Goal: Information Seeking & Learning: Learn about a topic

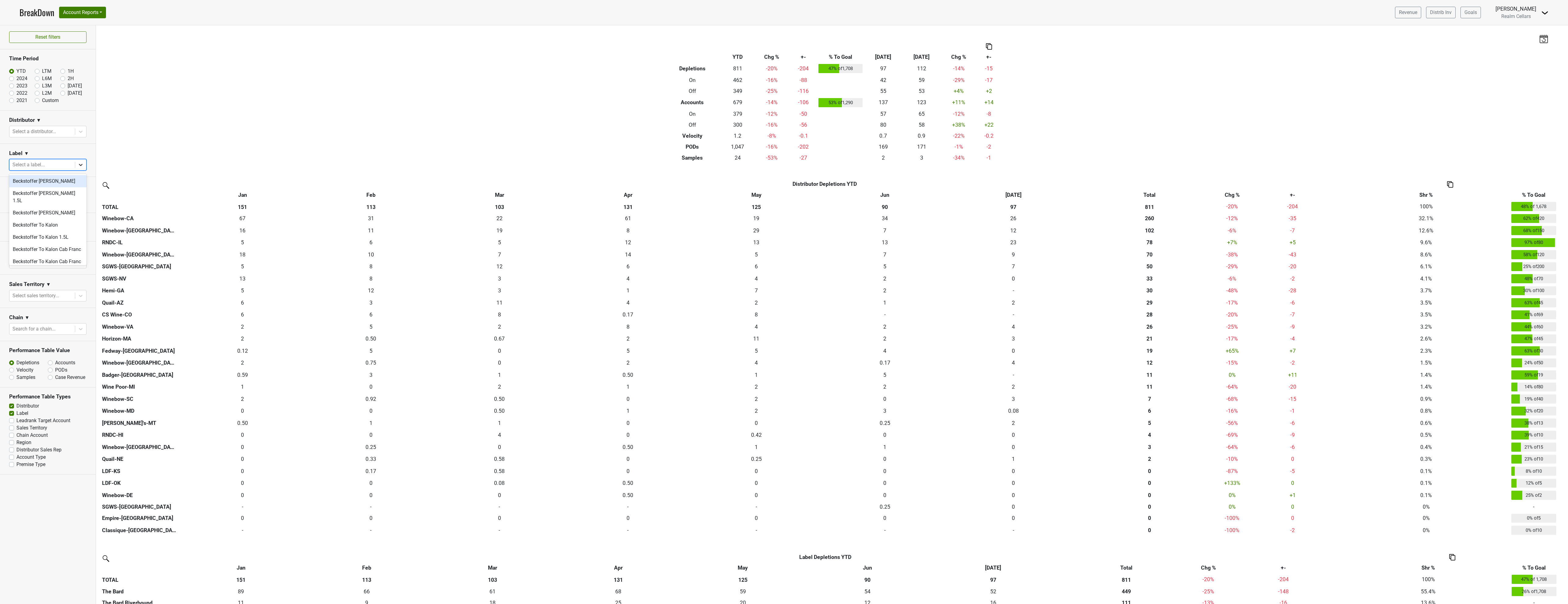
click at [82, 164] on icon at bounding box center [81, 165] width 6 height 6
click at [46, 213] on div "The Bard" at bounding box center [47, 217] width 77 height 12
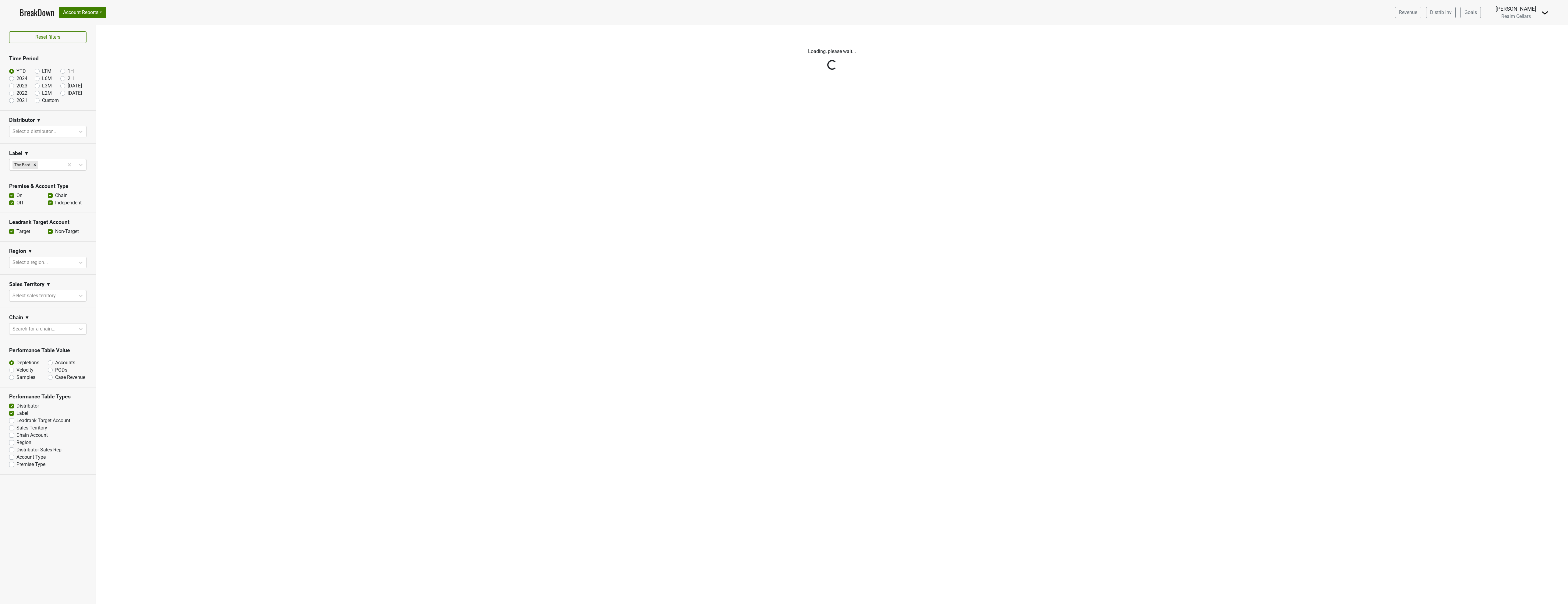
click at [80, 164] on div "Reset filters Time Period YTD LTM 1H 2024 L6M 2H 2023 L3M Jul '25 2022 L2M Aug …" at bounding box center [48, 315] width 96 height 579
click at [78, 166] on div "Reset filters Time Period YTD LTM 1H 2024 L6M 2H 2023 L3M Jul '25 2022 L2M Aug …" at bounding box center [48, 315] width 96 height 579
click at [53, 165] on div "Reset filters Time Period YTD LTM 1H 2024 L6M 2H 2023 L3M Jul '25 2022 L2M Aug …" at bounding box center [48, 315] width 96 height 579
click at [80, 131] on div "Reset filters Time Period YTD LTM 1H 2024 L6M 2H 2023 L3M Jul '25 2022 L2M Aug …" at bounding box center [48, 315] width 96 height 579
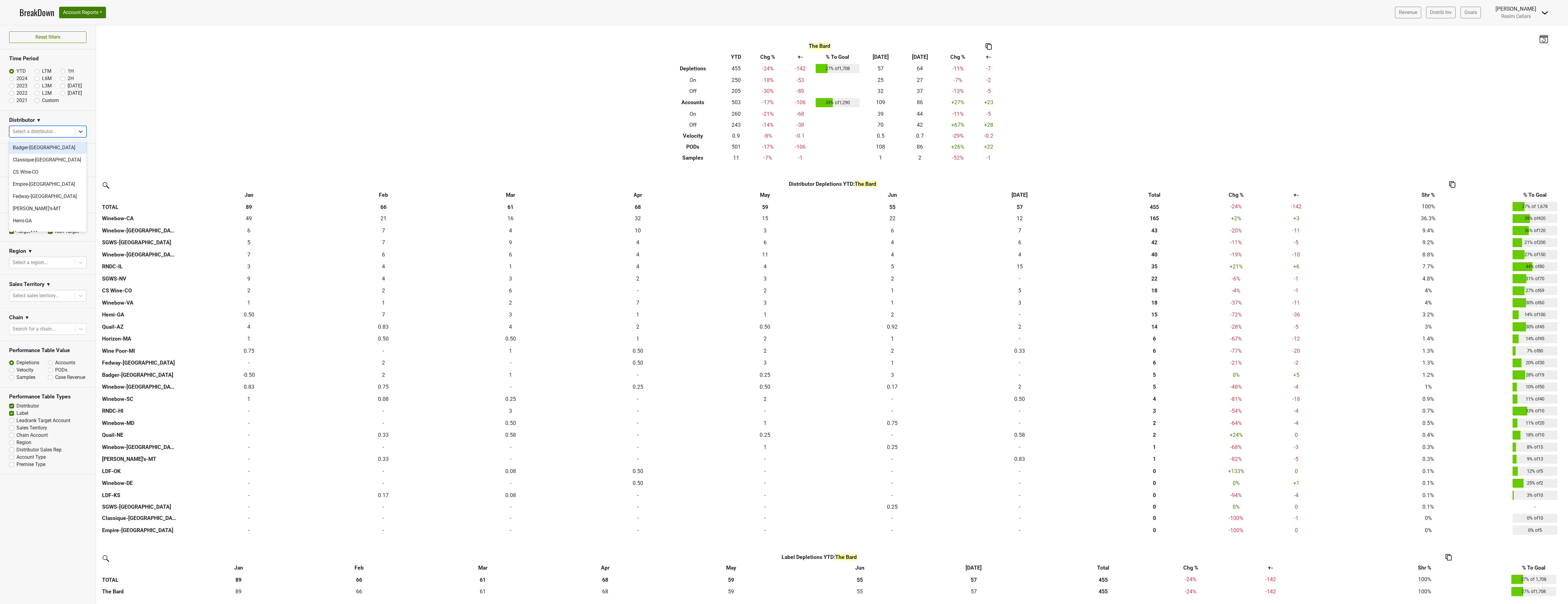
click at [79, 132] on icon at bounding box center [81, 132] width 4 height 2
click at [52, 184] on div "Winebow-DE" at bounding box center [47, 185] width 77 height 12
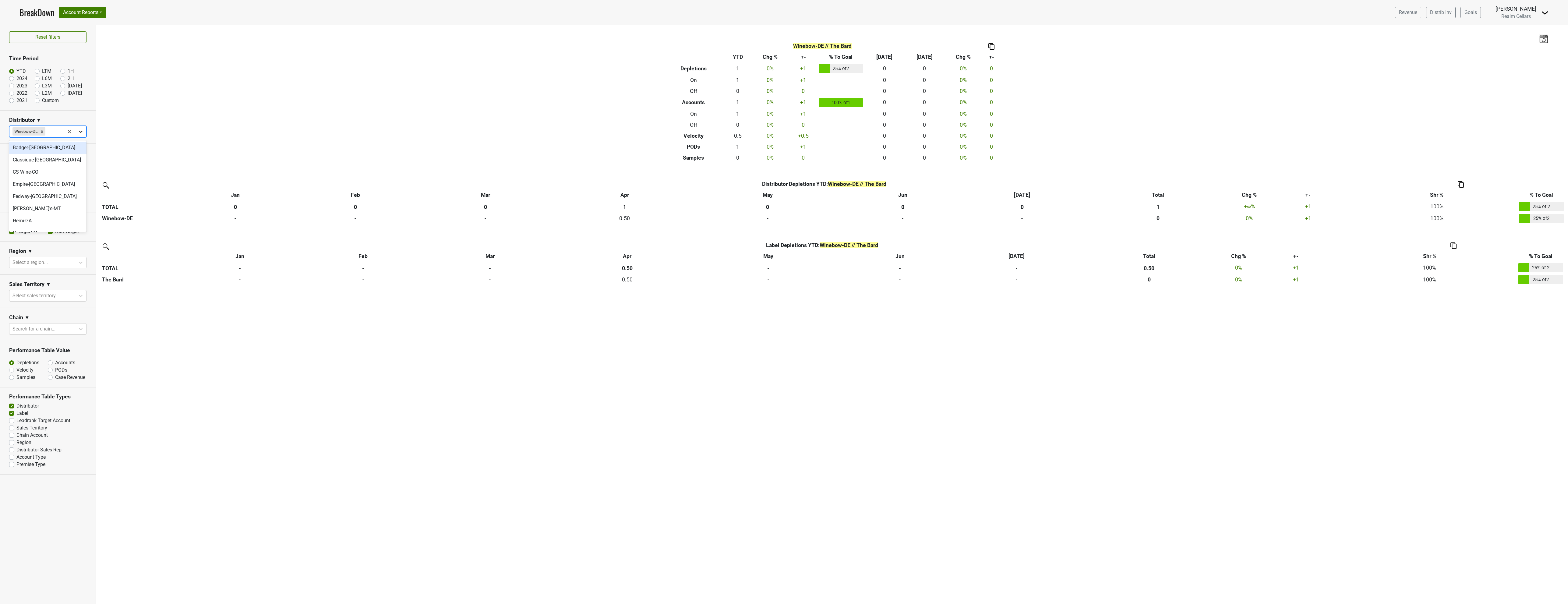
click at [80, 134] on icon at bounding box center [81, 132] width 6 height 6
click at [54, 220] on div "Winebow-MD" at bounding box center [47, 221] width 77 height 12
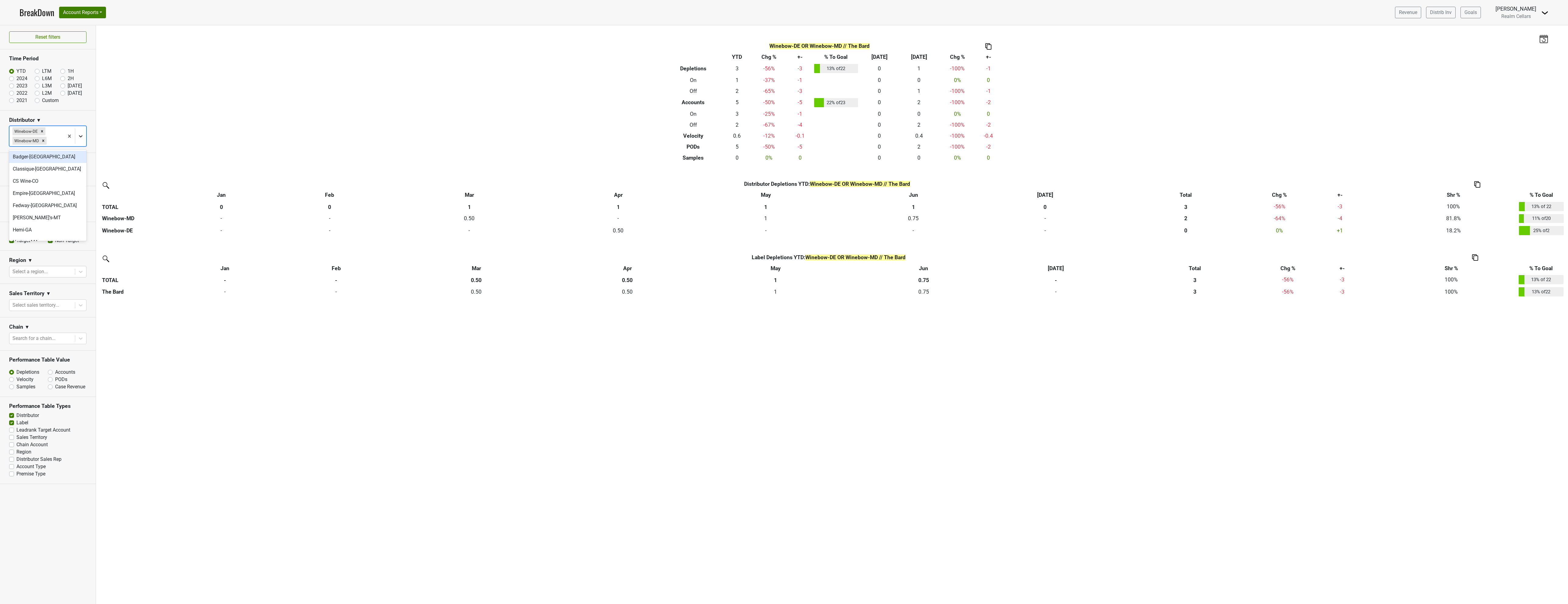
click at [80, 136] on icon at bounding box center [81, 136] width 6 height 6
click at [54, 164] on div "Winebow-[GEOGRAPHIC_DATA]" at bounding box center [47, 161] width 77 height 12
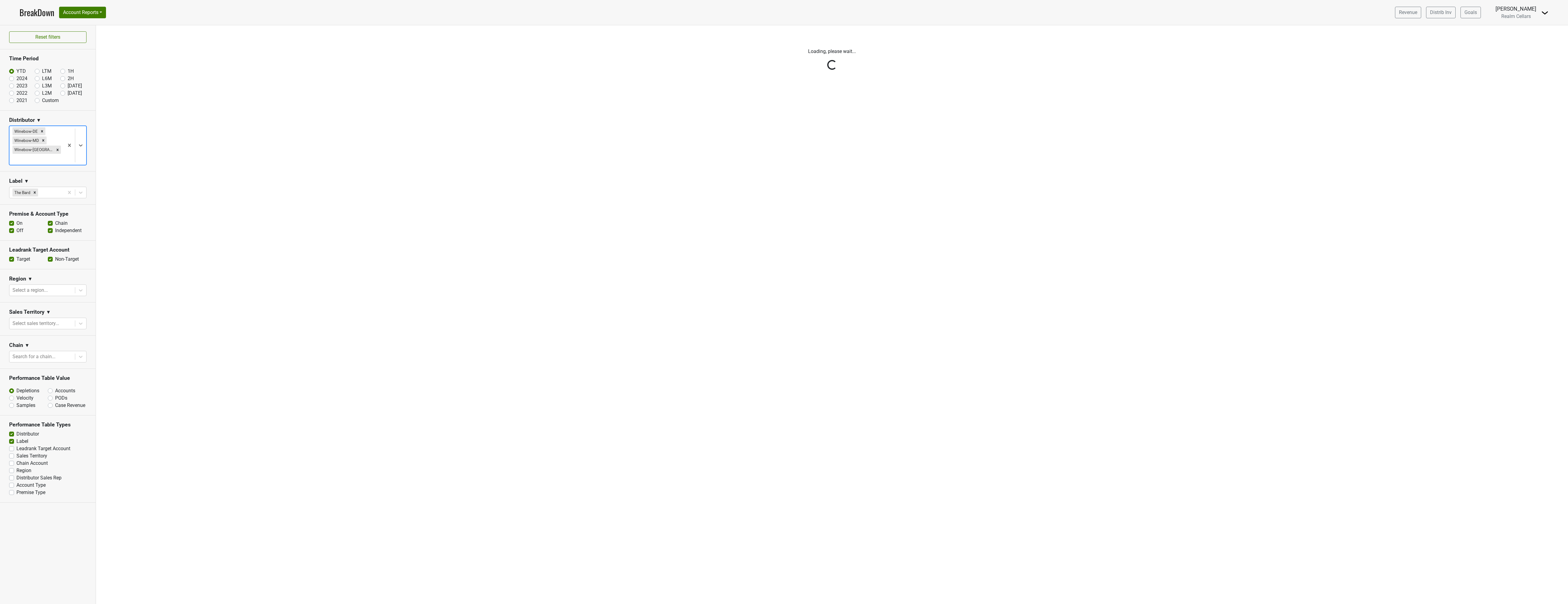
click at [82, 141] on div "Reset filters Time Period YTD LTM 1H 2024 L6M 2H 2023 L3M Jul '25 2022 L2M Aug …" at bounding box center [48, 315] width 96 height 579
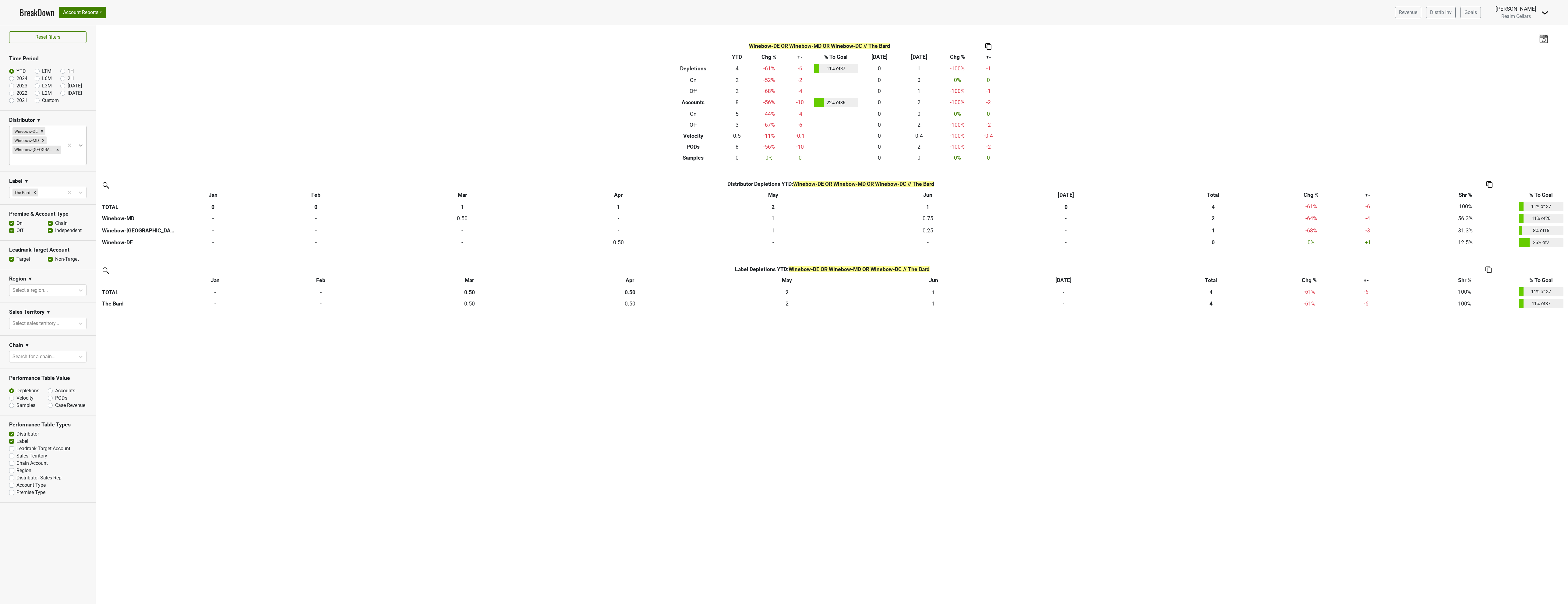
click at [79, 144] on icon at bounding box center [81, 146] width 4 height 2
click at [52, 242] on div "Winebow-VA" at bounding box center [47, 243] width 77 height 12
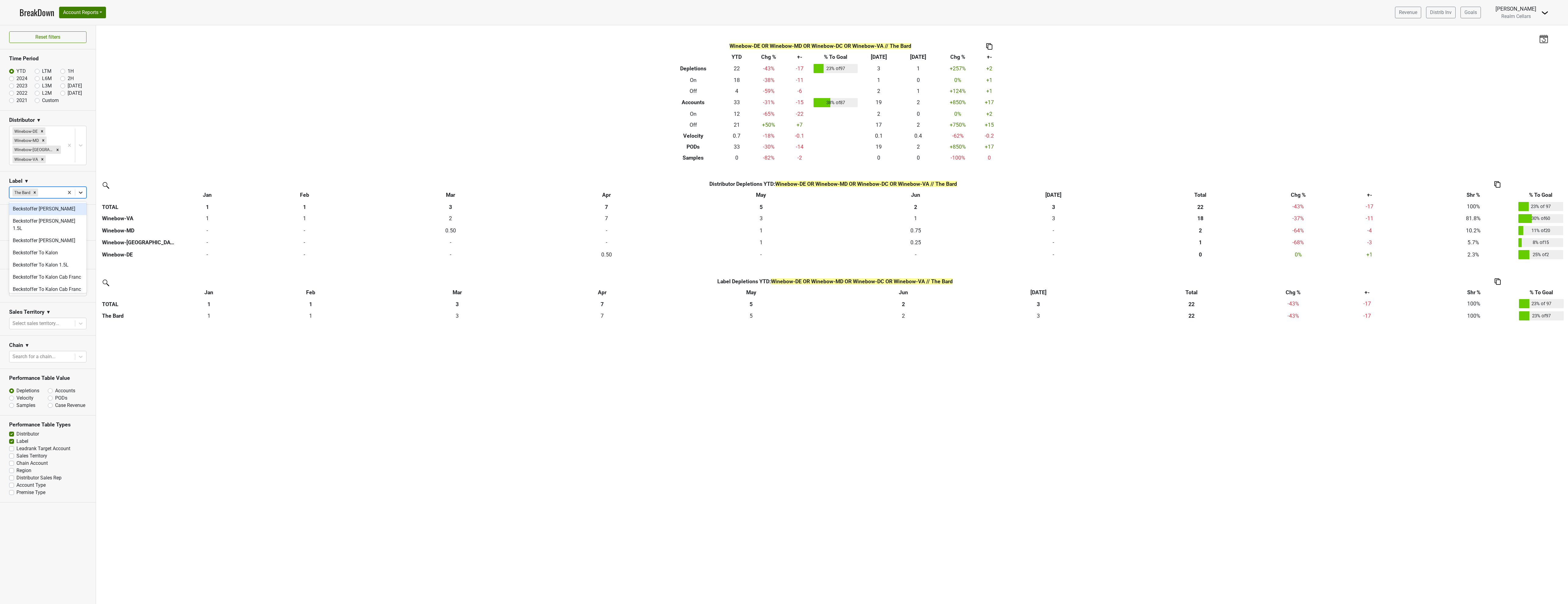
click at [80, 192] on icon at bounding box center [81, 192] width 6 height 6
click at [54, 211] on div "The Bard 375mL" at bounding box center [47, 213] width 77 height 12
click at [80, 195] on icon at bounding box center [81, 197] width 6 height 6
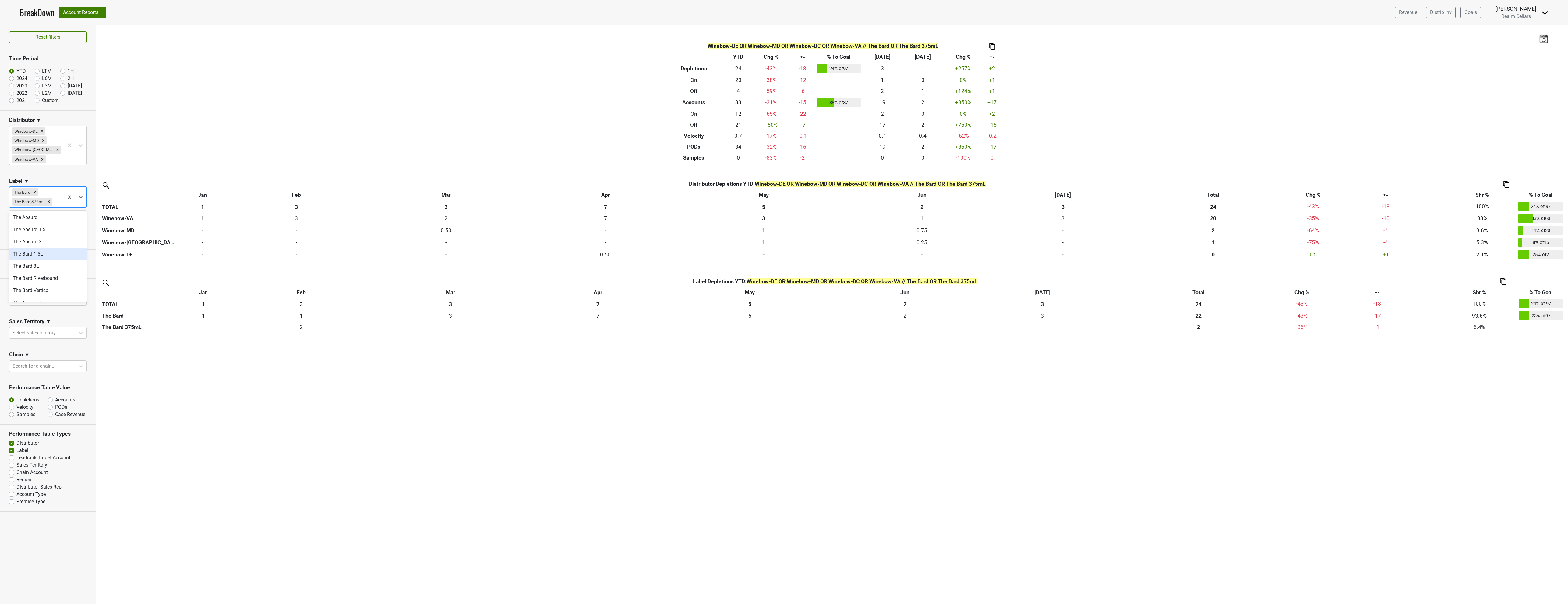
click at [58, 255] on div "The Bard 1.5L" at bounding box center [47, 254] width 77 height 12
click at [501, 452] on div "Filters Winebow-DE OR Winebow-MD OR Winebow-DC OR Winebow-VA // The Bard OR The…" at bounding box center [832, 315] width 1472 height 579
click at [1508, 183] on img at bounding box center [1510, 184] width 6 height 7
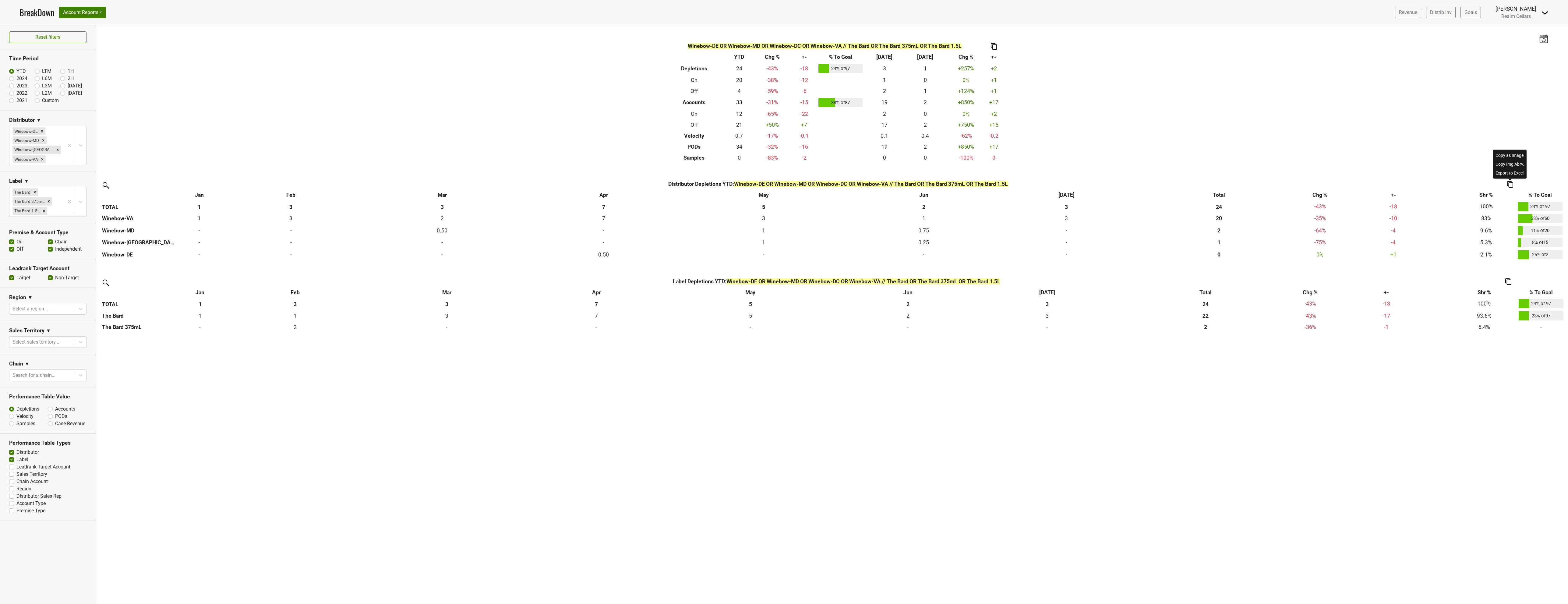
click at [1506, 173] on div "Export to Excel" at bounding box center [1510, 173] width 31 height 9
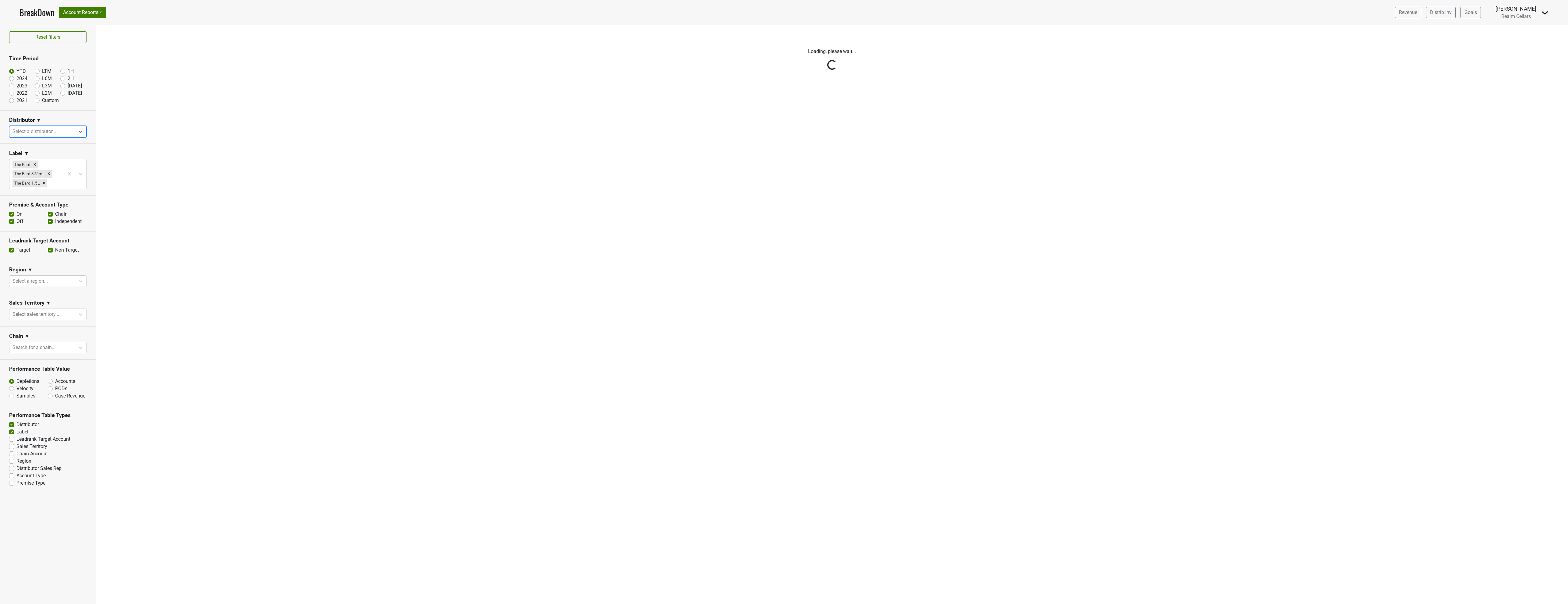
click at [80, 132] on div "Reset filters Time Period YTD LTM 1H 2024 L6M 2H 2023 L3M Jul '25 2022 L2M Aug …" at bounding box center [48, 315] width 96 height 579
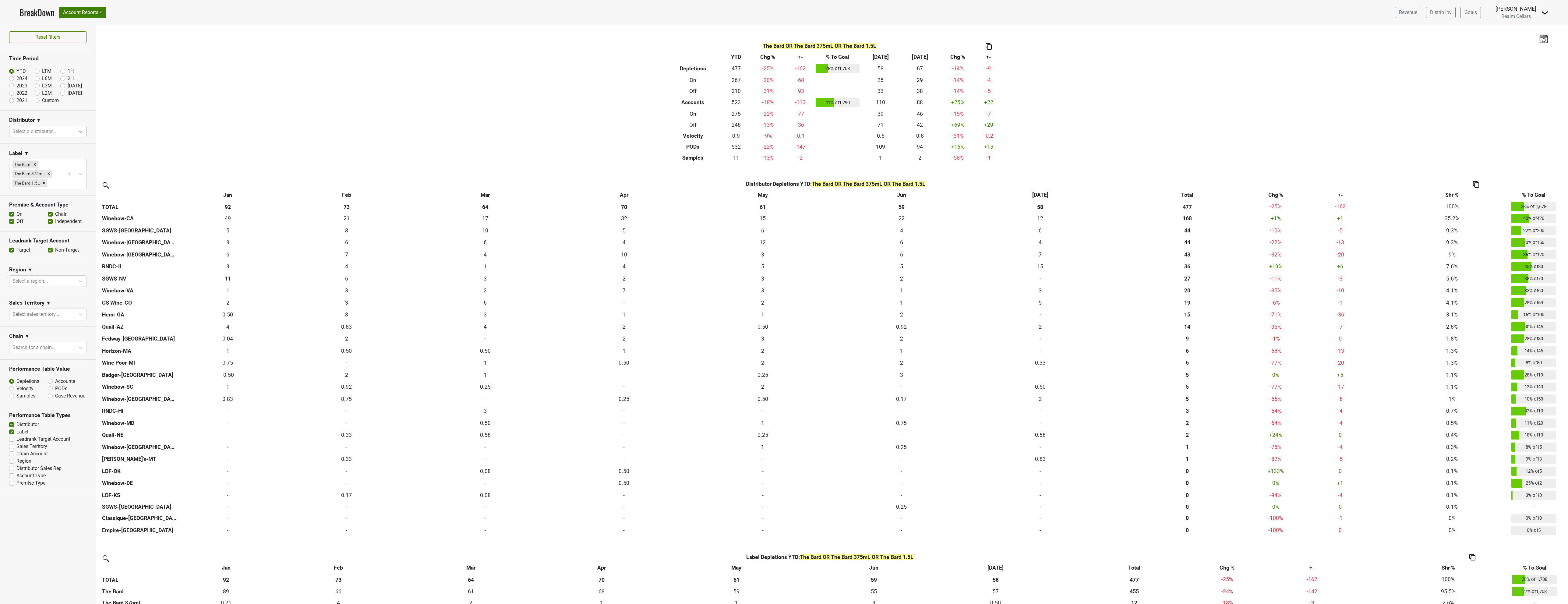
click at [80, 134] on icon at bounding box center [81, 132] width 6 height 6
click at [51, 211] on div "Winebow-SC" at bounding box center [47, 212] width 77 height 12
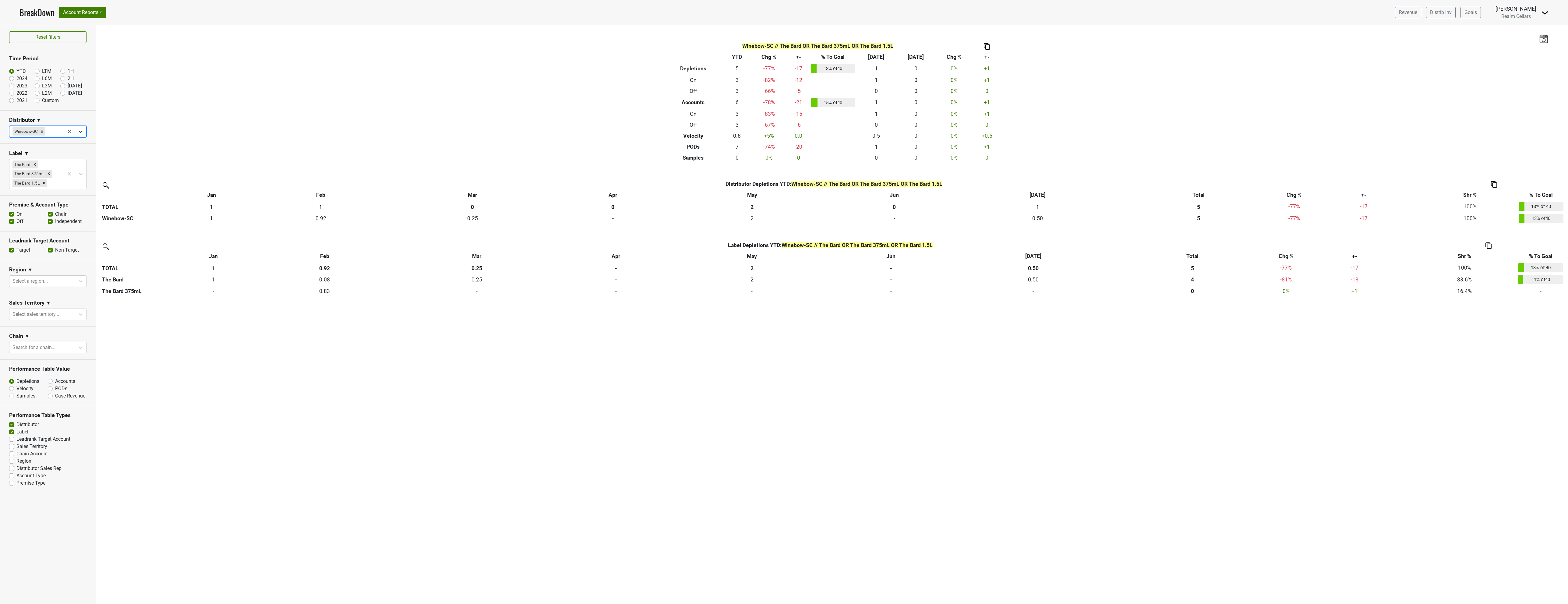
click at [80, 132] on icon at bounding box center [81, 132] width 4 height 2
click at [58, 195] on div "Winebow-NC" at bounding box center [47, 200] width 77 height 12
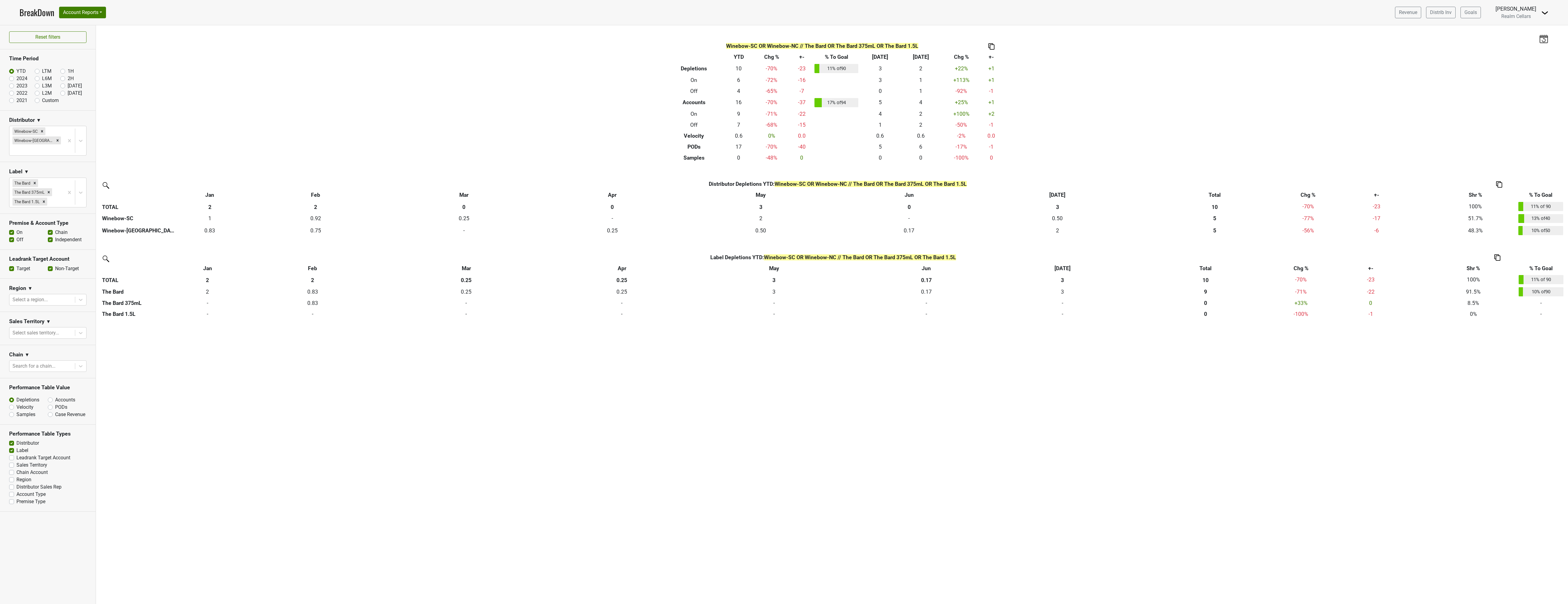
click at [1500, 183] on img at bounding box center [1499, 184] width 6 height 7
drag, startPoint x: 1507, startPoint y: 170, endPoint x: 1500, endPoint y: 177, distance: 9.9
click at [1507, 172] on div "Export to Excel" at bounding box center [1499, 173] width 31 height 9
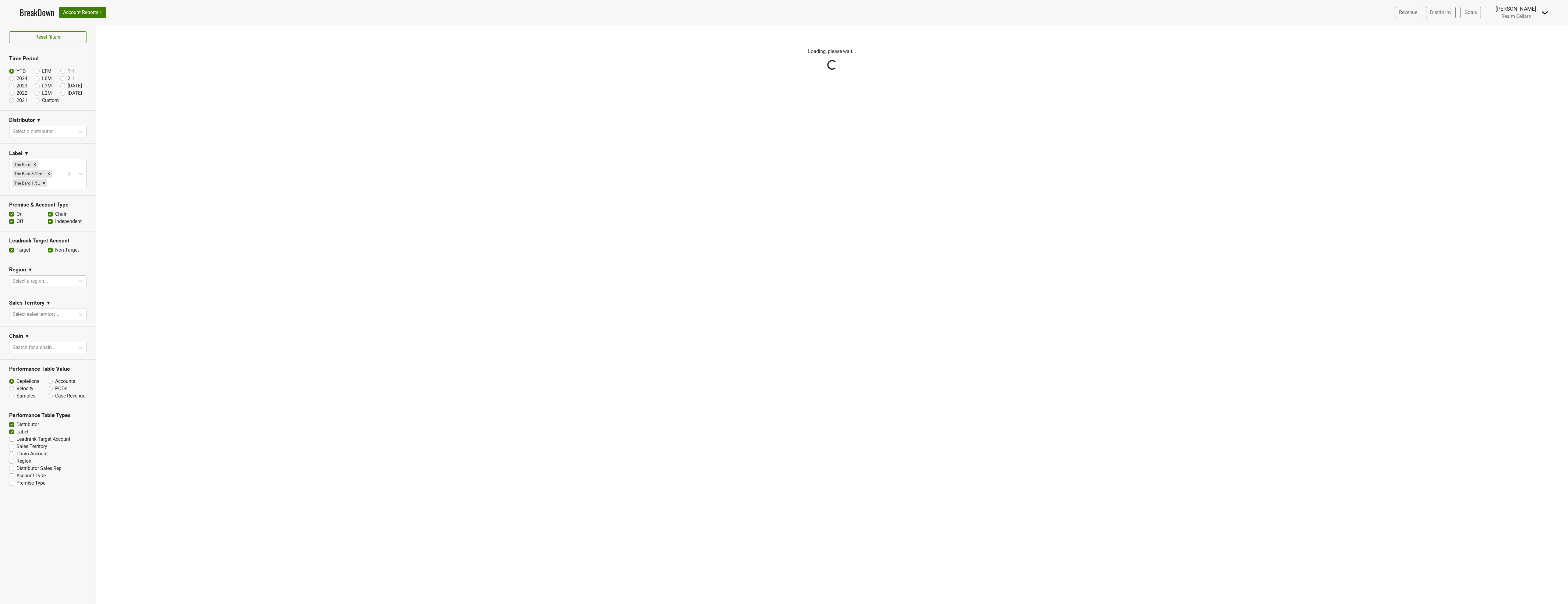
click at [68, 173] on div "Reset filters Time Period YTD LTM 1H 2024 L6M 2H 2023 L3M Jul '25 2022 L2M Aug …" at bounding box center [48, 315] width 96 height 579
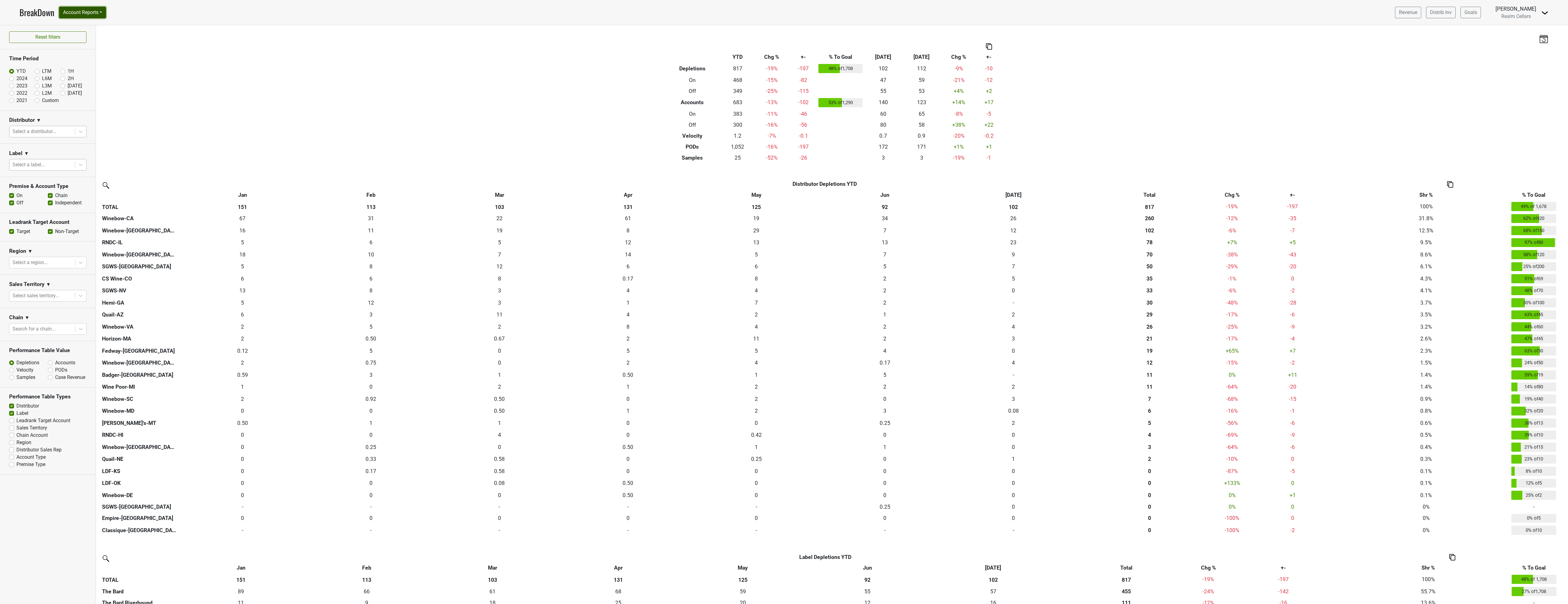
click at [72, 16] on button "Account Reports" at bounding box center [82, 12] width 47 height 12
click at [71, 26] on link "SuperRanker" at bounding box center [86, 27] width 54 height 10
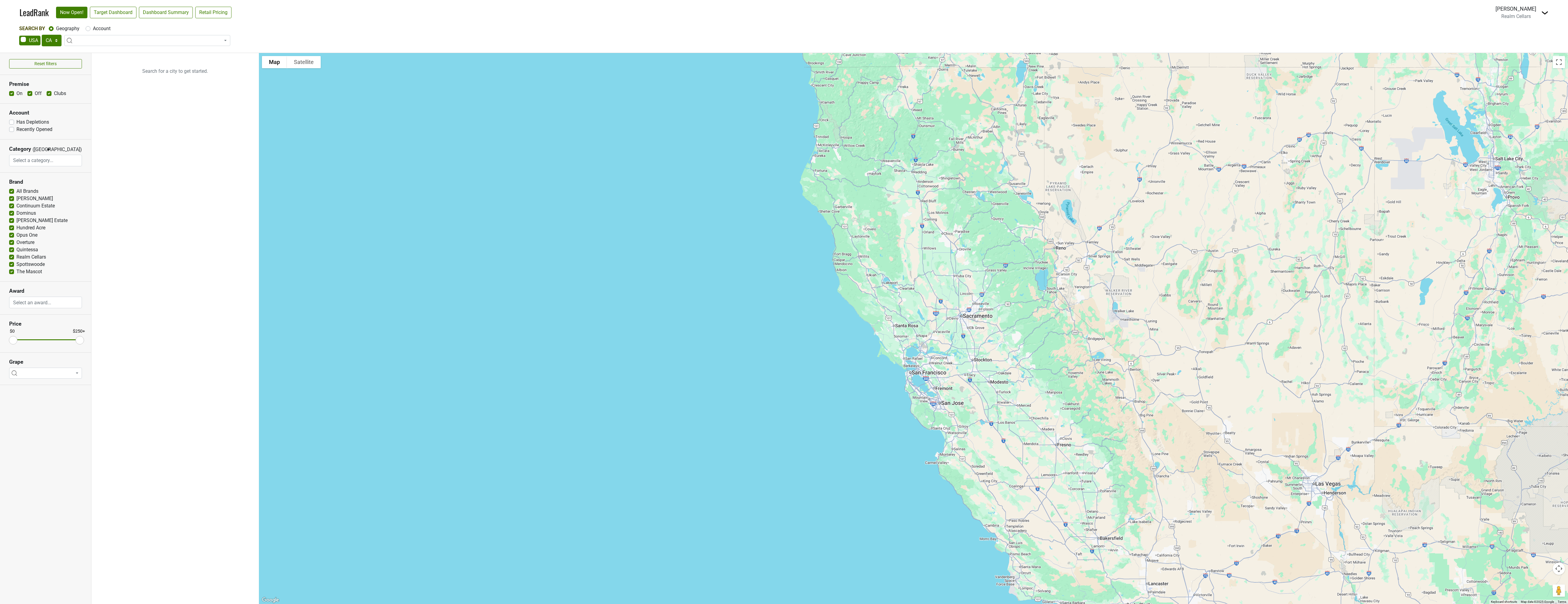
select select "CA"
select select
click at [58, 41] on select "AK AL AR AZ CA CO CT DC DE FL GA HI IA ID IL IN KS KY LA MA MD ME MI MN MO MS M…" at bounding box center [52, 40] width 20 height 12
click at [55, 43] on select "AK AL AR AZ CA CO CT DC DE FL GA HI IA ID IL IN KS KY LA MA MD ME MI MN MO MS M…" at bounding box center [52, 40] width 20 height 12
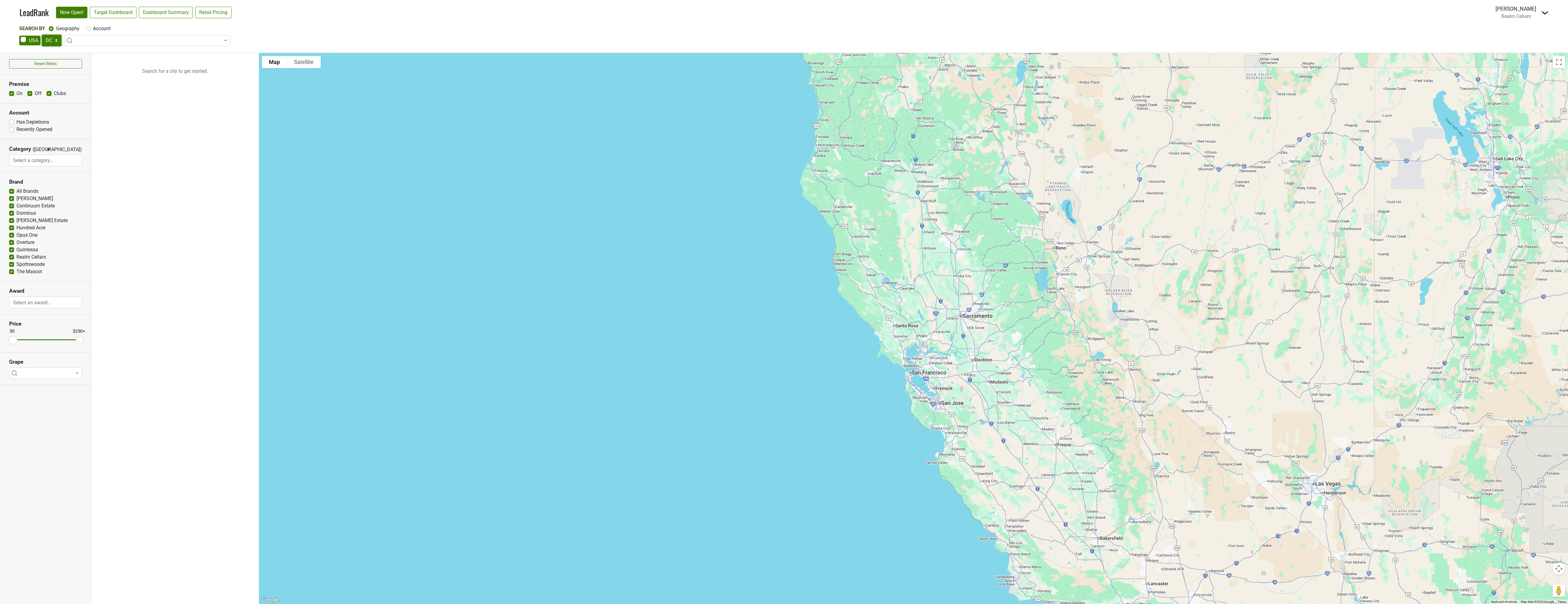
click at [42, 35] on select "AK AL AR AZ CA CO CT DC DE FL GA HI IA ID IL IN KS KY LA MA MD ME MI MN MO MS M…" at bounding box center [52, 40] width 20 height 12
click at [110, 12] on link "Target Dashboard" at bounding box center [113, 12] width 47 height 12
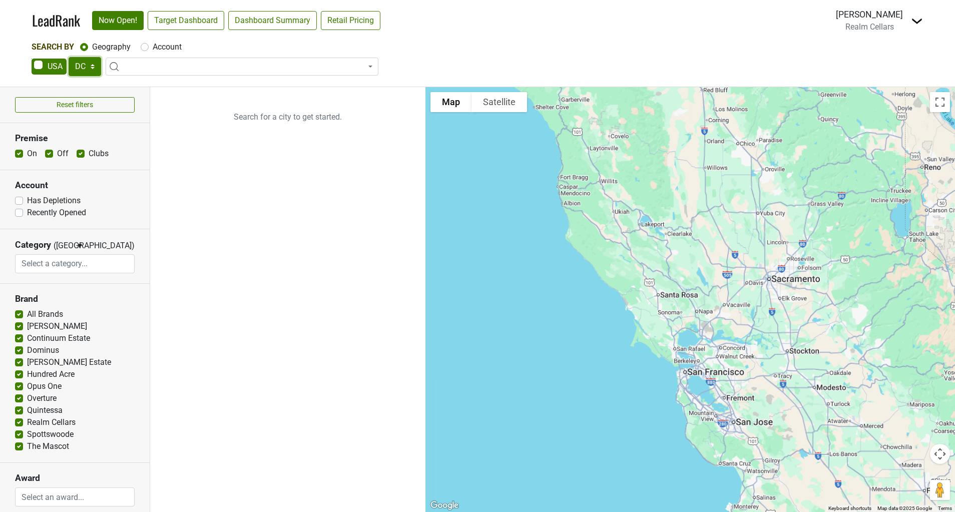
click at [94, 67] on select "AK AL AR AZ CA CO CT DC DE FL GA HI IA ID IL IN KS KY LA MA MD ME MI MN MO MS M…" at bounding box center [85, 66] width 33 height 19
click at [69, 57] on select "AK AL AR AZ CA CO CT DC DE FL GA HI IA ID IL IN KS KY LA MA MD ME MI MN MO MS M…" at bounding box center [85, 66] width 33 height 19
click at [193, 17] on link "Target Dashboard" at bounding box center [186, 20] width 77 height 19
click at [93, 66] on select "AK AL AR AZ CA CO CT DC DE FL GA HI IA ID IL IN KS KY LA MA MD ME MI MN MO MS M…" at bounding box center [85, 66] width 33 height 19
click at [69, 57] on select "AK AL AR AZ CA CO CT DC DE FL GA HI IA ID IL IN KS KY LA MA MD ME MI MN MO MS M…" at bounding box center [85, 66] width 33 height 19
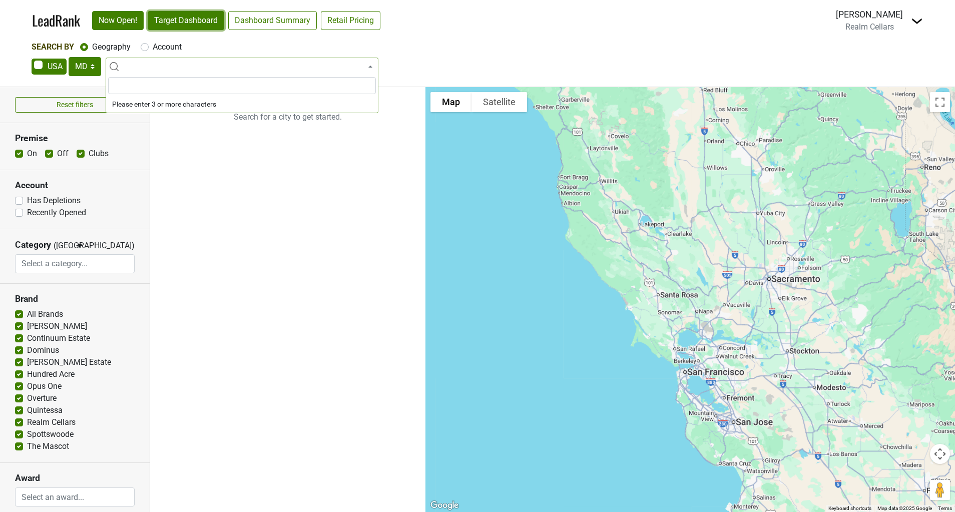
click at [174, 22] on link "Target Dashboard" at bounding box center [186, 20] width 77 height 19
click at [93, 65] on select "AK AL AR AZ CA CO CT DC DE FL GA HI IA ID IL IN KS KY LA MA MD ME MI MN MO MS M…" at bounding box center [85, 66] width 33 height 19
click at [69, 57] on select "AK AL AR AZ CA CO CT DC DE FL GA HI IA ID IL IN KS KY LA MA MD ME MI MN MO MS M…" at bounding box center [85, 66] width 33 height 19
click at [181, 21] on link "Target Dashboard" at bounding box center [186, 20] width 77 height 19
click at [90, 70] on select "AK AL AR AZ CA CO CT DC DE FL GA HI IA ID IL IN KS KY LA MA MD ME MI MN MO MS M…" at bounding box center [85, 66] width 33 height 19
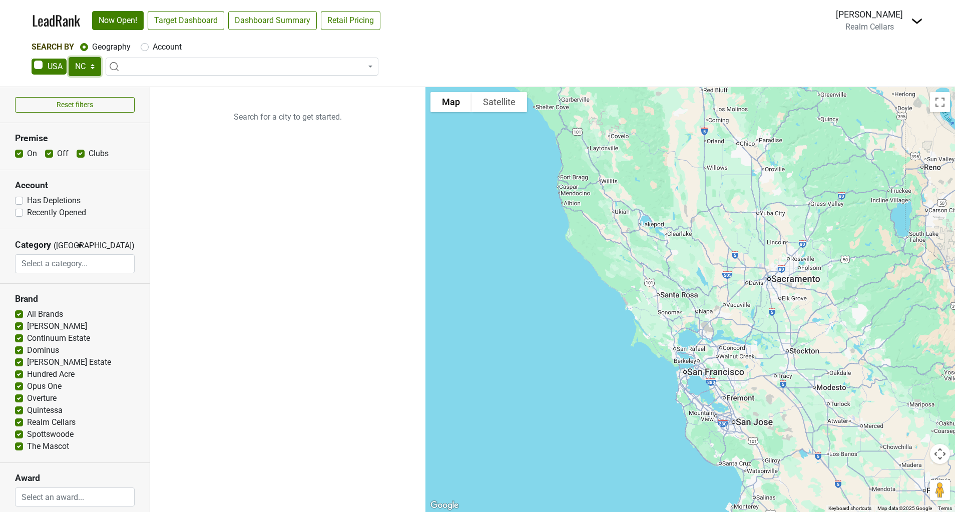
select select "SC"
click at [69, 57] on select "AK AL AR AZ CA CO CT DC DE FL GA HI IA ID IL IN KS KY LA MA MD ME MI MN MO MS M…" at bounding box center [85, 66] width 33 height 19
click at [178, 16] on link "Target Dashboard" at bounding box center [186, 20] width 77 height 19
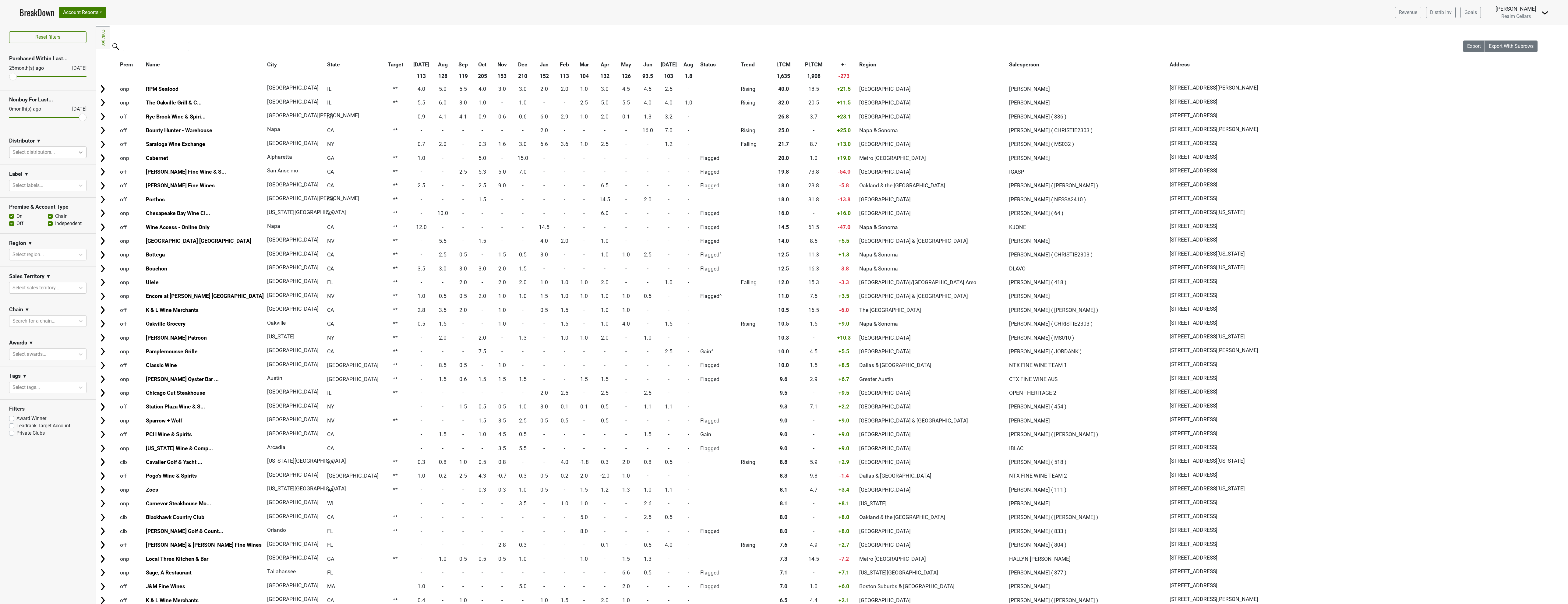
click at [78, 155] on icon at bounding box center [81, 152] width 6 height 6
click at [49, 226] on div "Winebow-CA" at bounding box center [47, 227] width 77 height 12
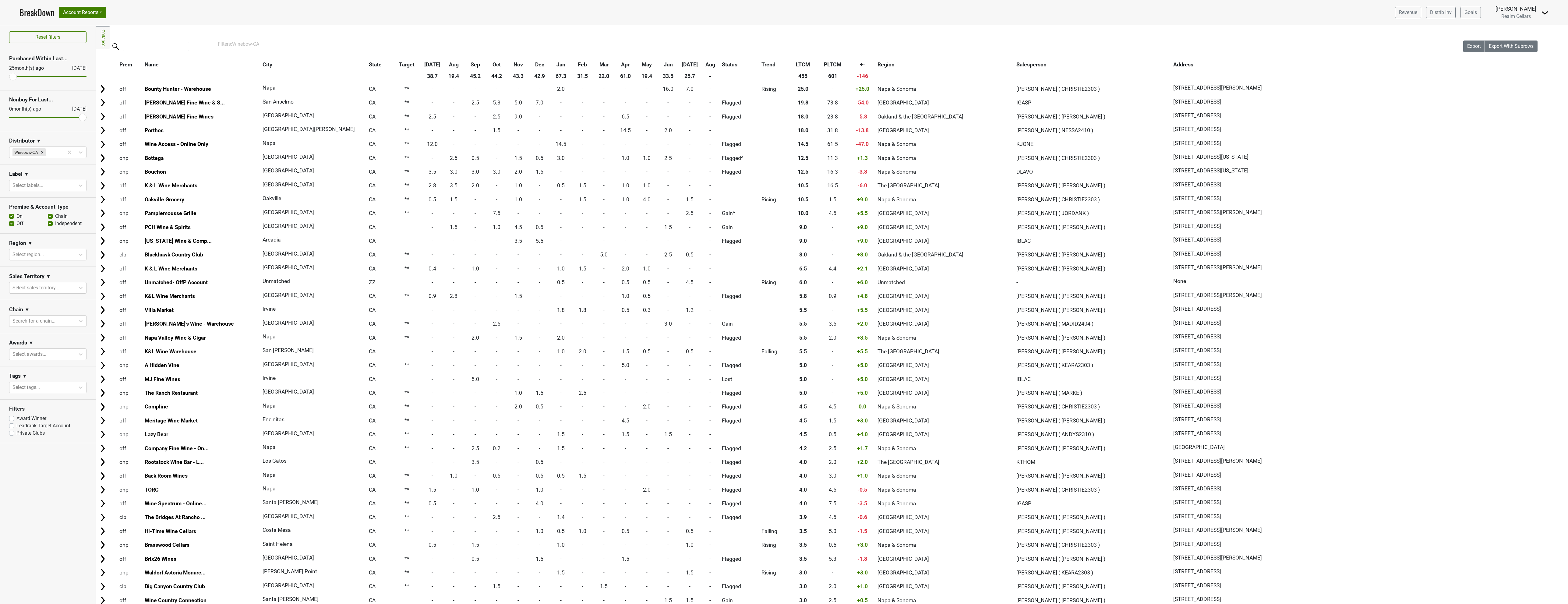
click at [16, 435] on label "Private Clubs" at bounding box center [30, 434] width 29 height 7
click at [10, 435] on input "Private Clubs" at bounding box center [12, 433] width 5 height 6
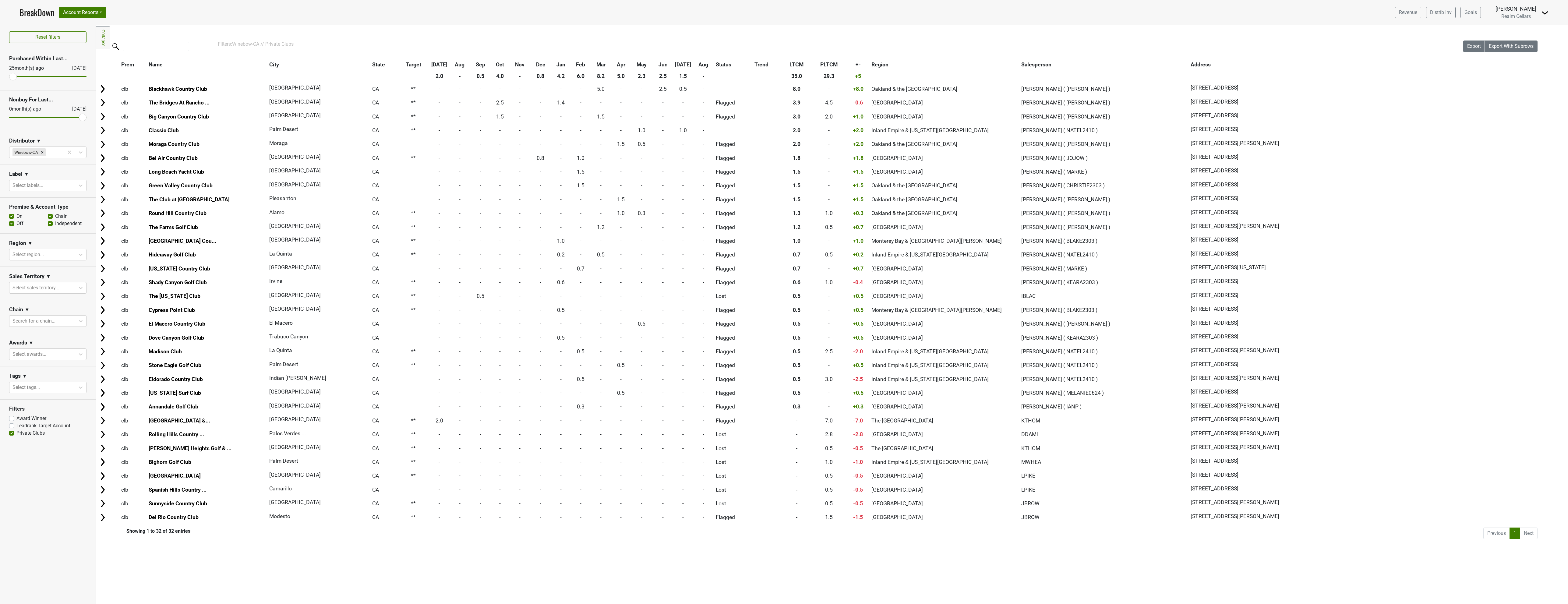
click at [173, 63] on th "Name" at bounding box center [207, 65] width 120 height 11
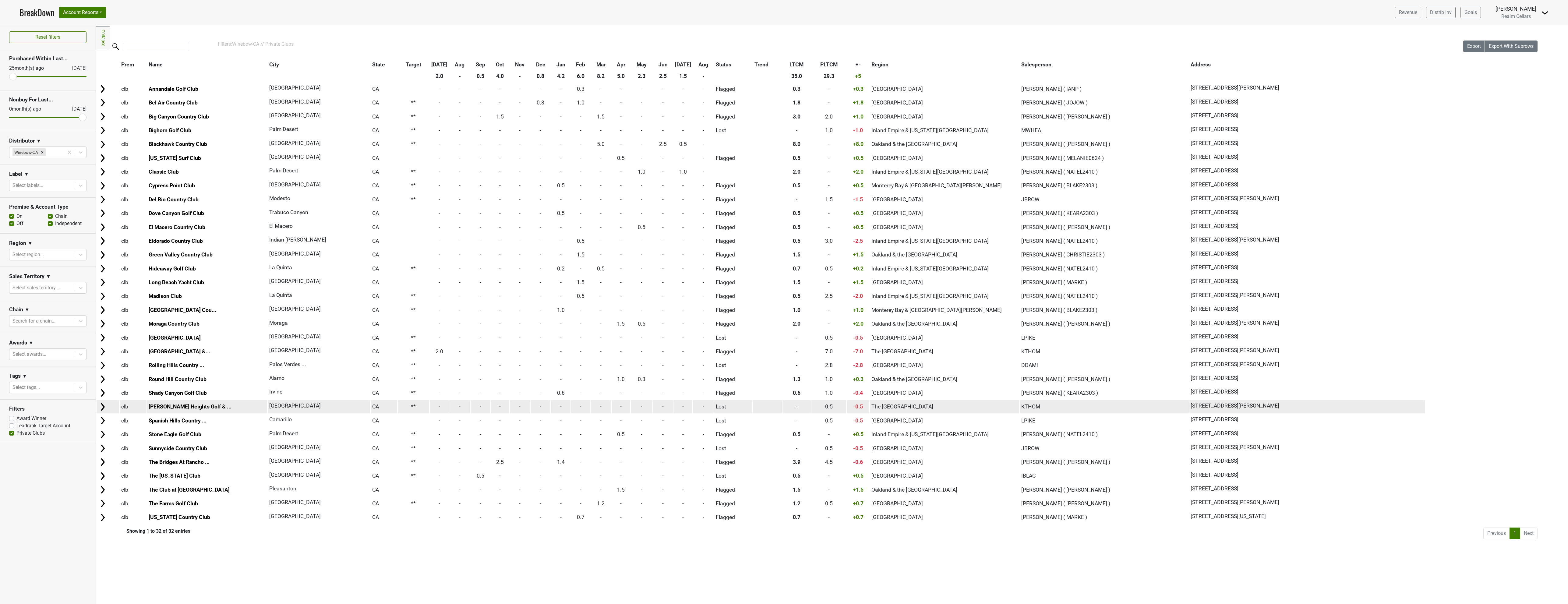
click at [102, 408] on img at bounding box center [102, 407] width 9 height 9
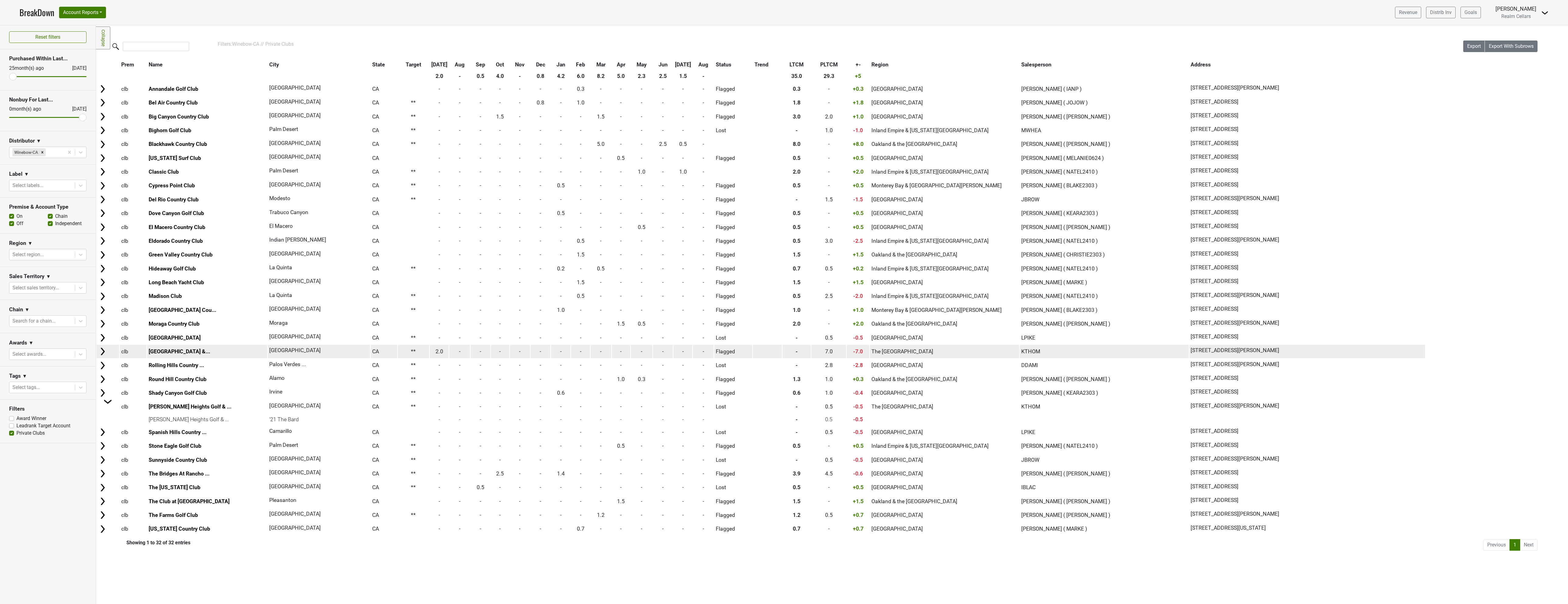
click at [102, 354] on img at bounding box center [102, 351] width 9 height 9
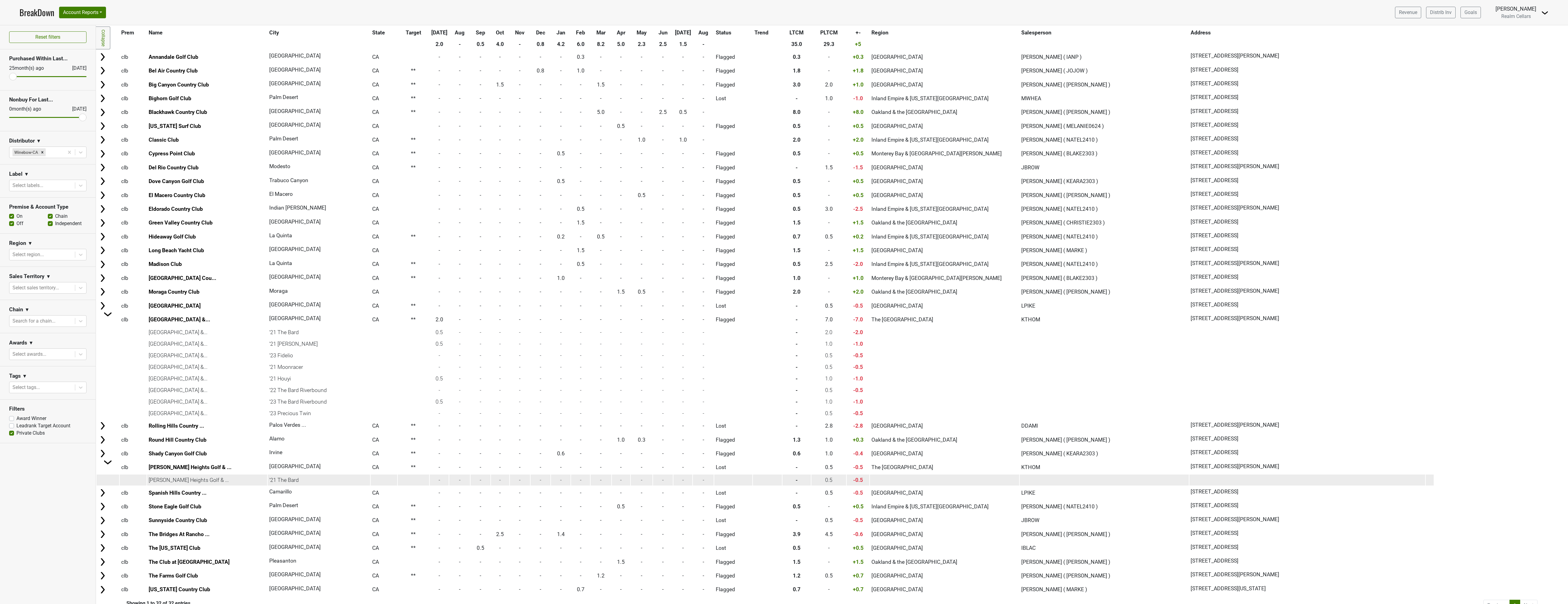
scroll to position [47, 0]
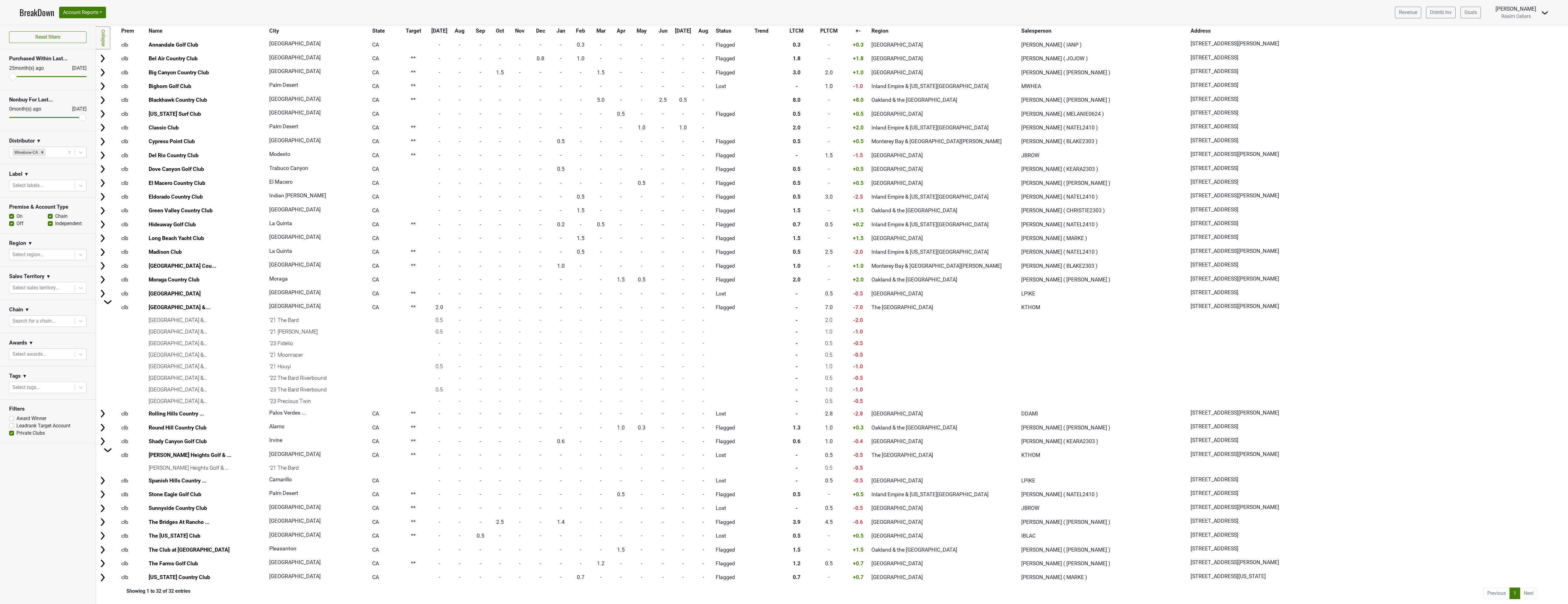
click at [16, 436] on label "Private Clubs" at bounding box center [30, 434] width 29 height 7
click at [10, 436] on input "Private Clubs" at bounding box center [12, 433] width 5 height 6
checkbox input "false"
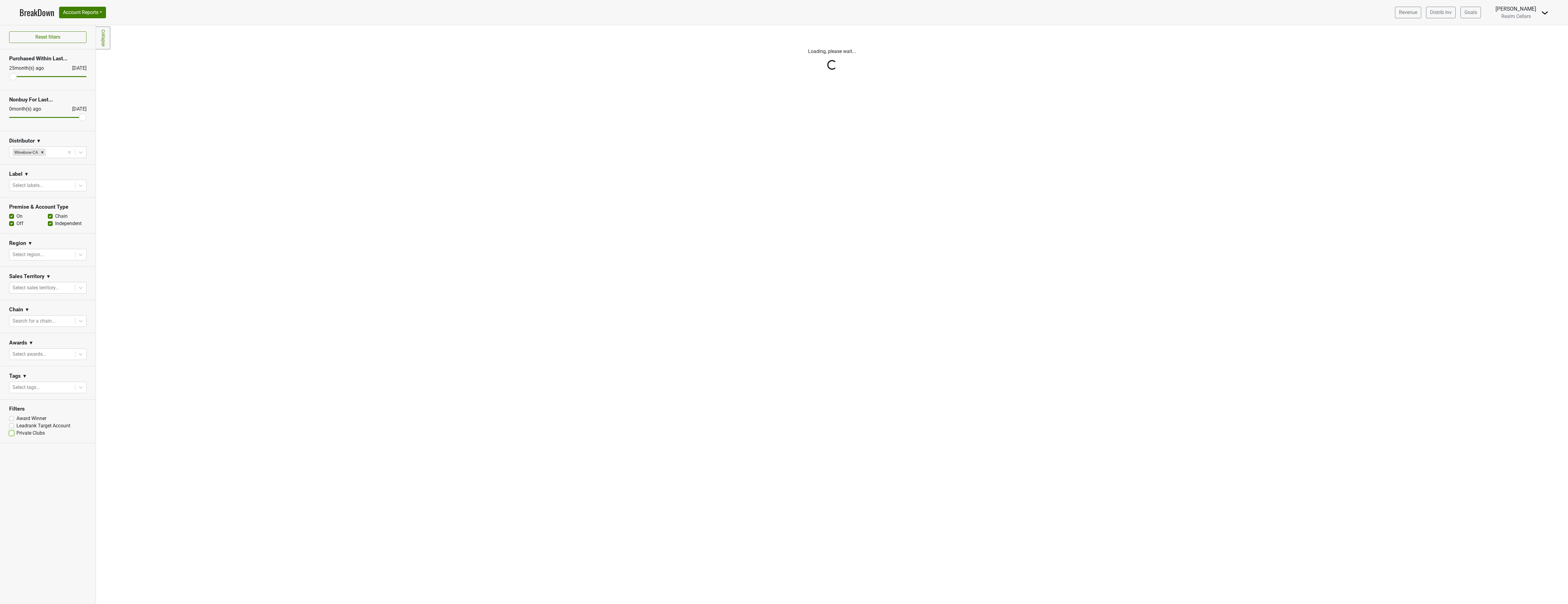
scroll to position [0, 0]
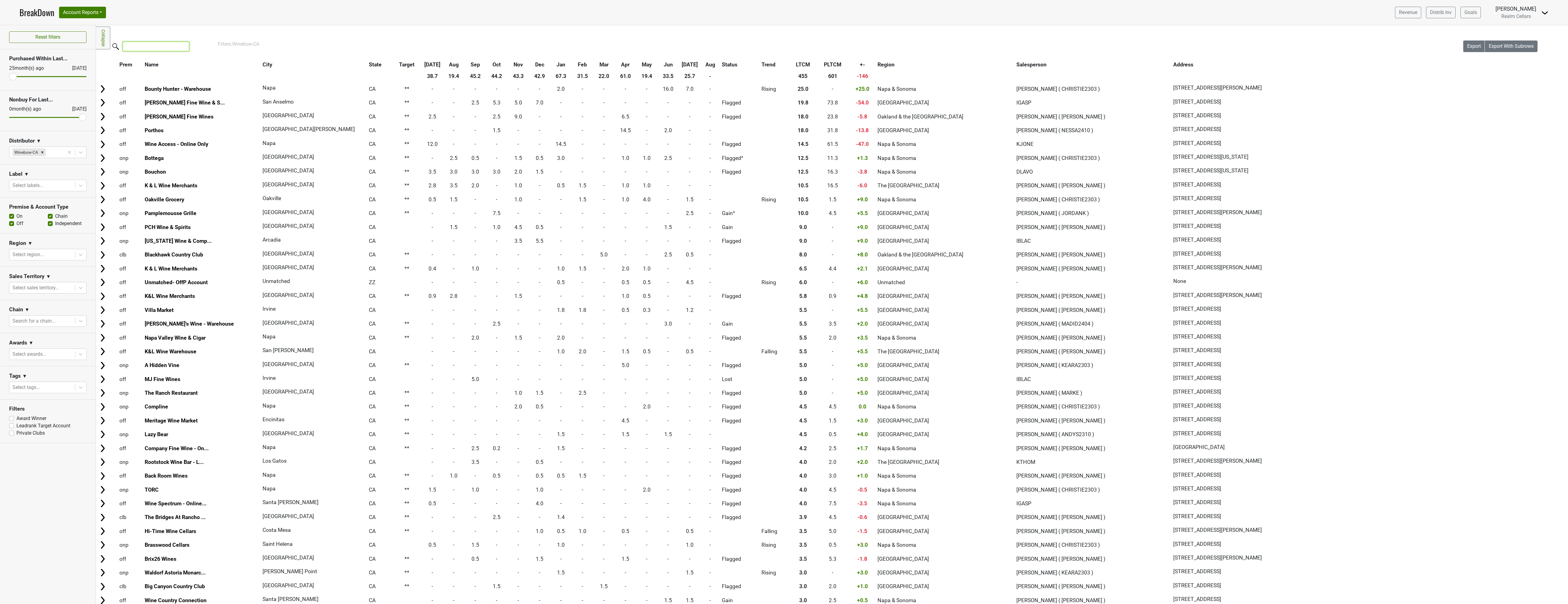
click at [151, 45] on input "search" at bounding box center [156, 47] width 66 height 10
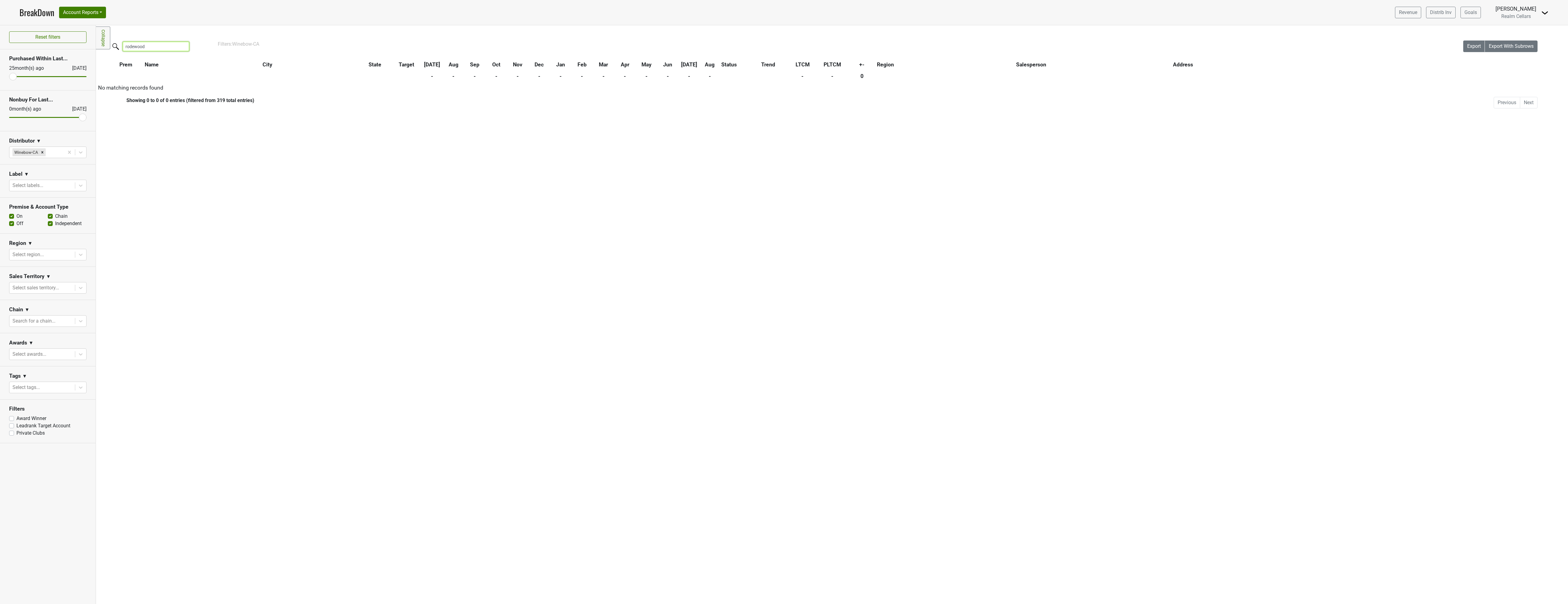
click at [130, 47] on input "rodewood" at bounding box center [156, 47] width 66 height 10
type input "rosewood"
click at [201, 178] on div "Filters Collapse Loading, please wait... Please wait, your file is being downlo…" at bounding box center [832, 315] width 1472 height 579
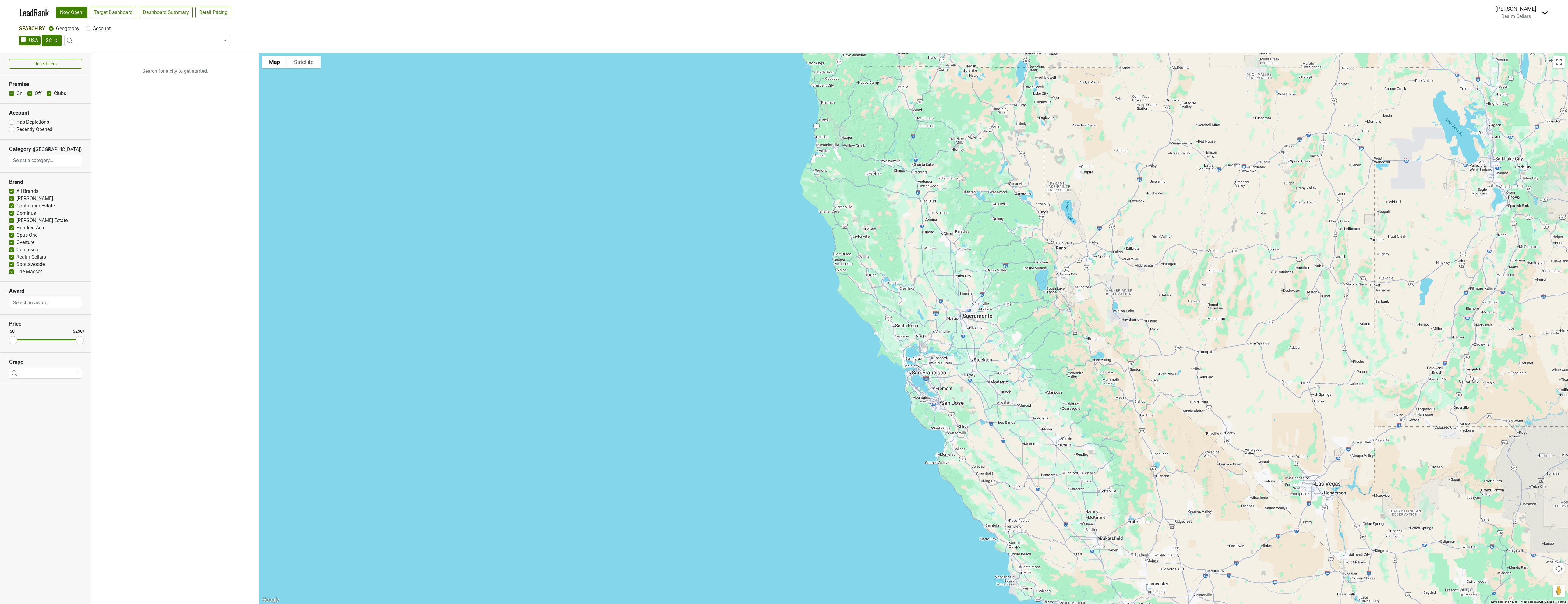
select select "SC"
select select
click at [54, 41] on select "AK AL AR AZ CA CO CT DC DE FL GA HI IA ID IL IN KS KY LA MA MD ME MI MN MO MS M…" at bounding box center [52, 40] width 20 height 12
click at [51, 43] on select "AK AL AR AZ CA CO CT DC DE FL GA HI IA ID IL IN KS KY LA MA MD ME MI MN MO MS M…" at bounding box center [52, 40] width 20 height 12
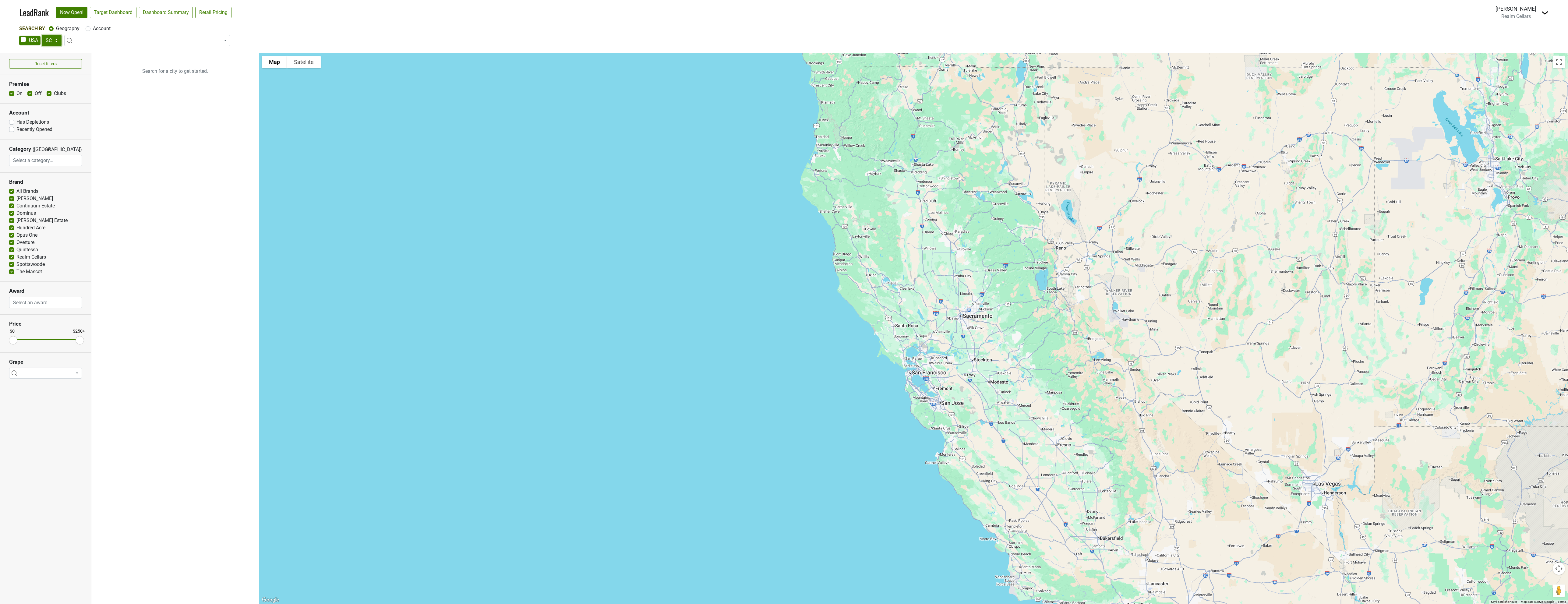
select select "CA"
click at [42, 35] on select "AK AL AR AZ CA CO CT DC DE FL GA HI IA ID IL IN KS KY LA MA MD ME MI MN MO MS M…" at bounding box center [52, 40] width 20 height 12
click at [112, 14] on link "Target Dashboard" at bounding box center [113, 12] width 47 height 12
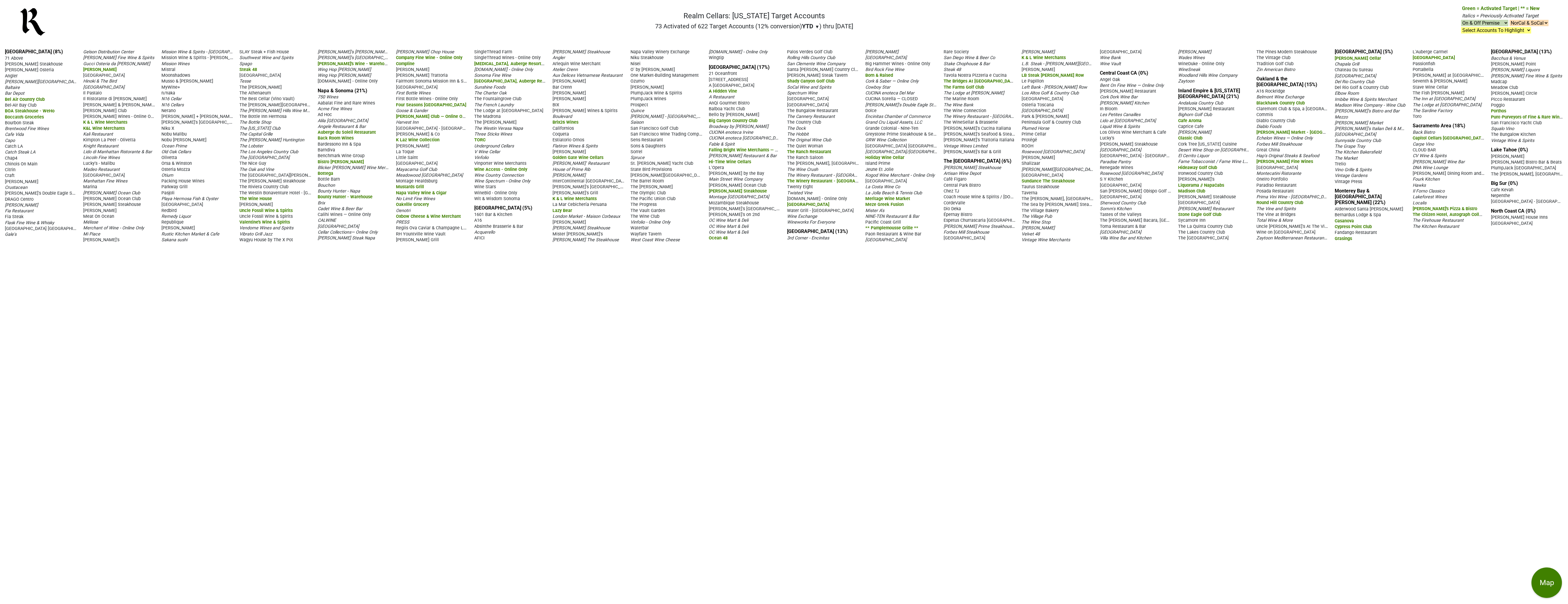
click at [1032, 150] on span "Rosewood [GEOGRAPHIC_DATA]" at bounding box center [1053, 152] width 63 height 5
click at [1034, 91] on div "× [GEOGRAPHIC_DATA] Tag [STREET_ADDRESS][PERSON_NAME] | Website Possible Contac…" at bounding box center [784, 302] width 1568 height 604
click at [1029, 93] on span "Los Altos Golf & Country Club" at bounding box center [1050, 93] width 57 height 5
